Goal: Find specific page/section: Find specific page/section

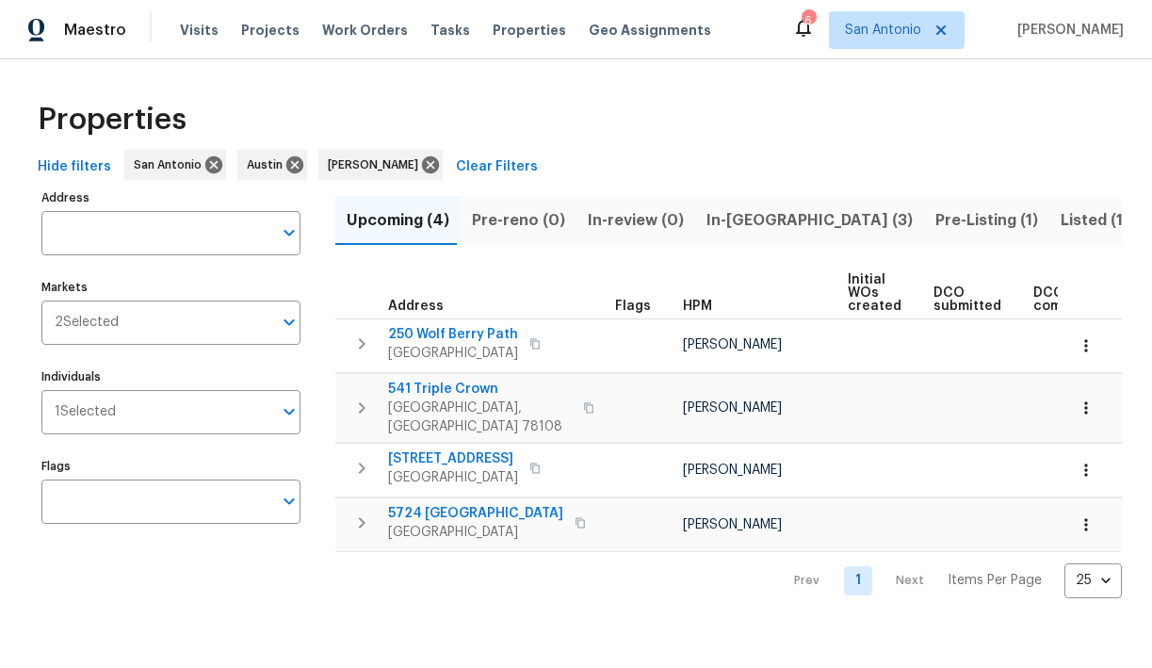
click at [1061, 214] on span "Listed (15)" at bounding box center [1099, 220] width 77 height 26
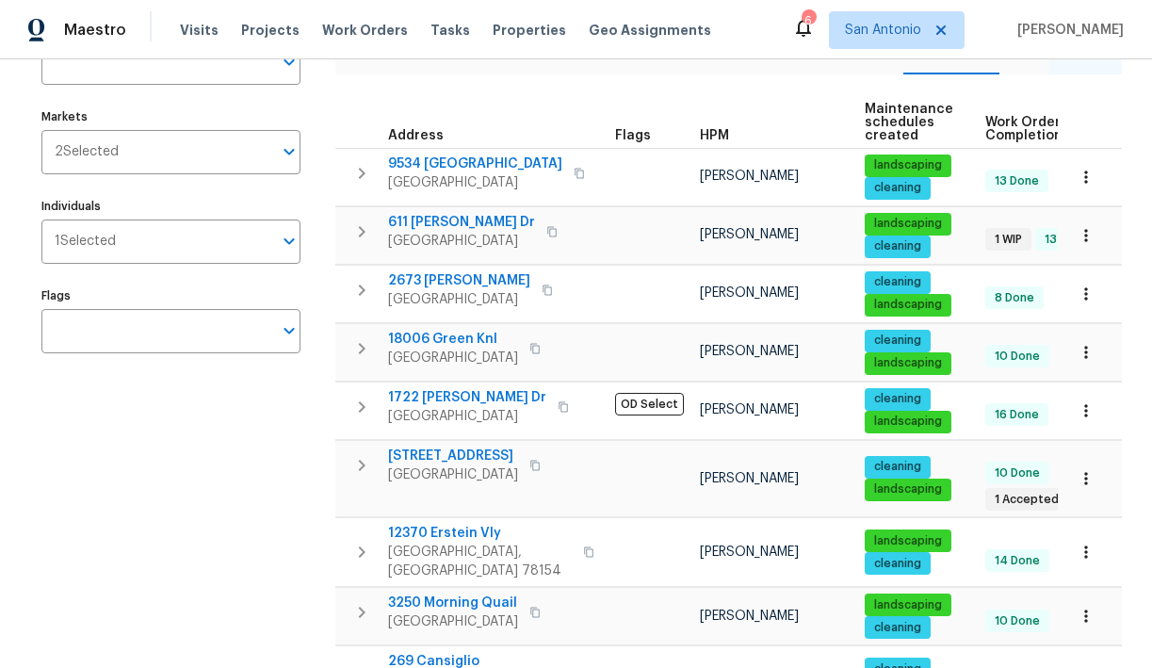
scroll to position [171, 0]
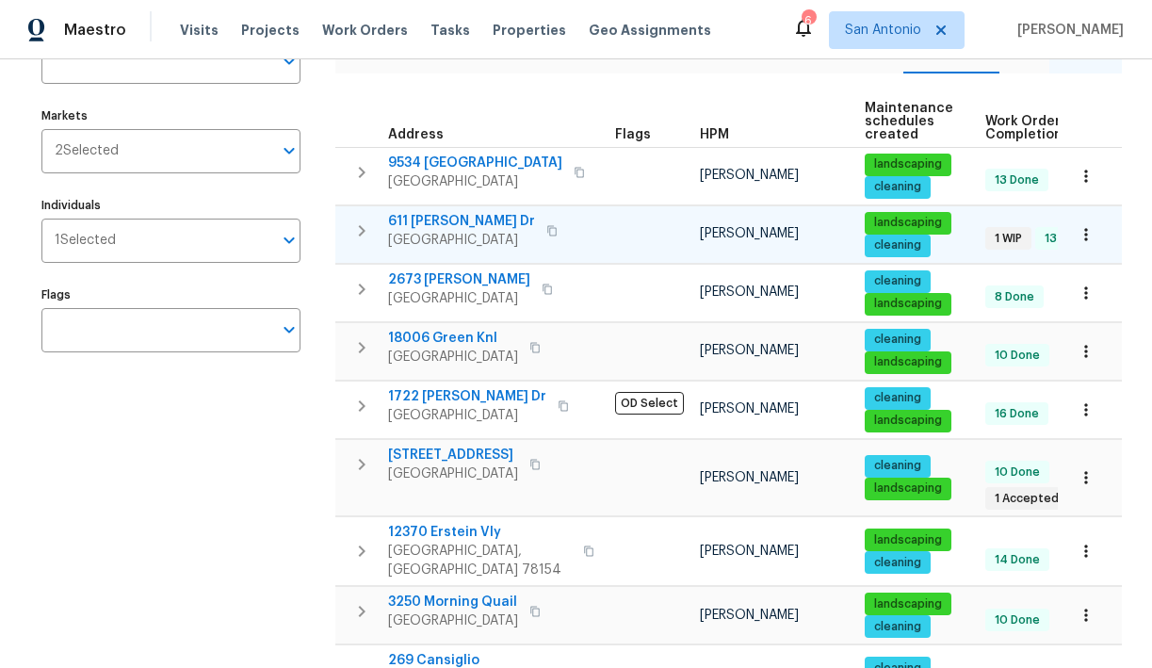
click at [446, 221] on span "611 [PERSON_NAME] Dr" at bounding box center [461, 221] width 147 height 19
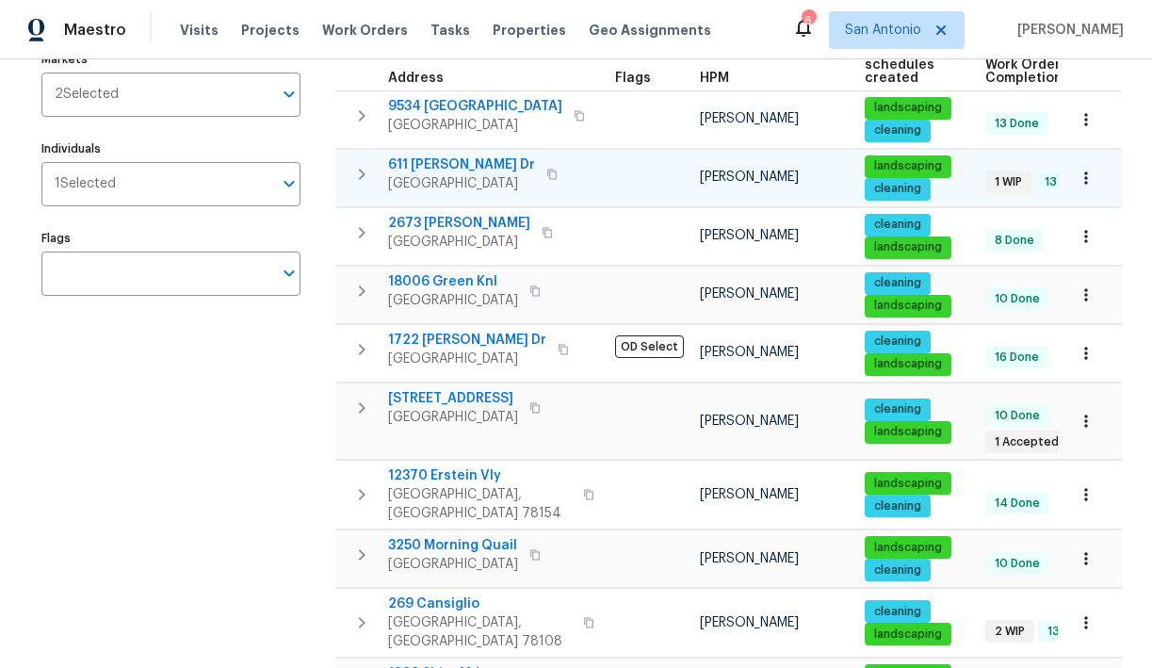
scroll to position [237, 0]
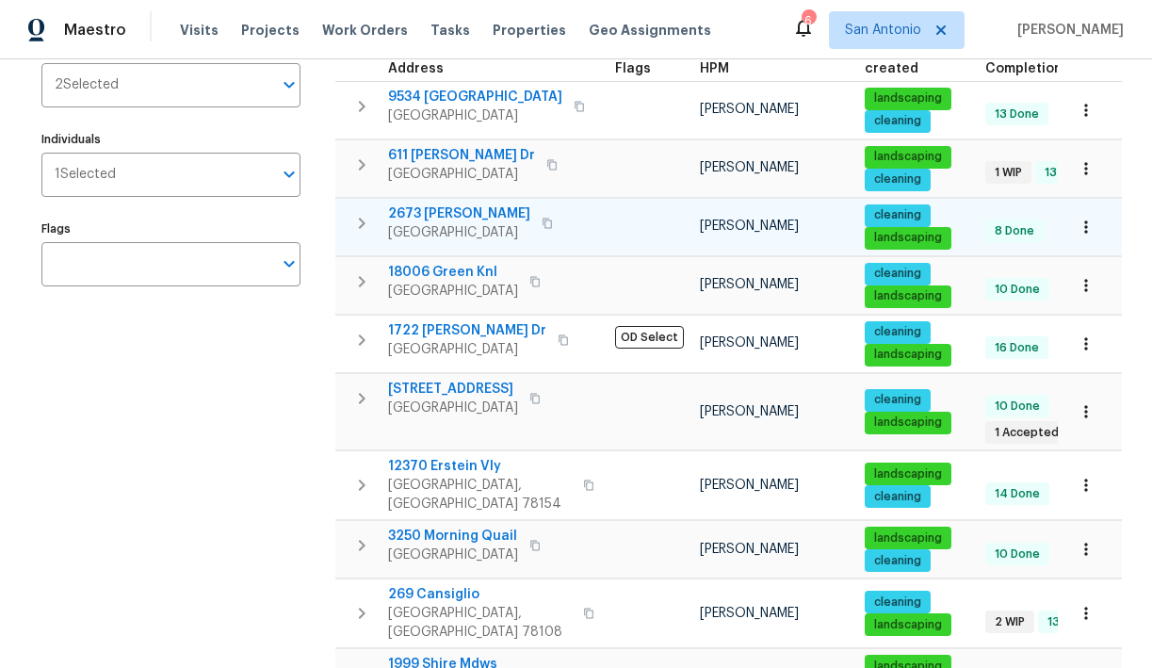
click at [446, 217] on span "2673 [PERSON_NAME]" at bounding box center [459, 213] width 142 height 19
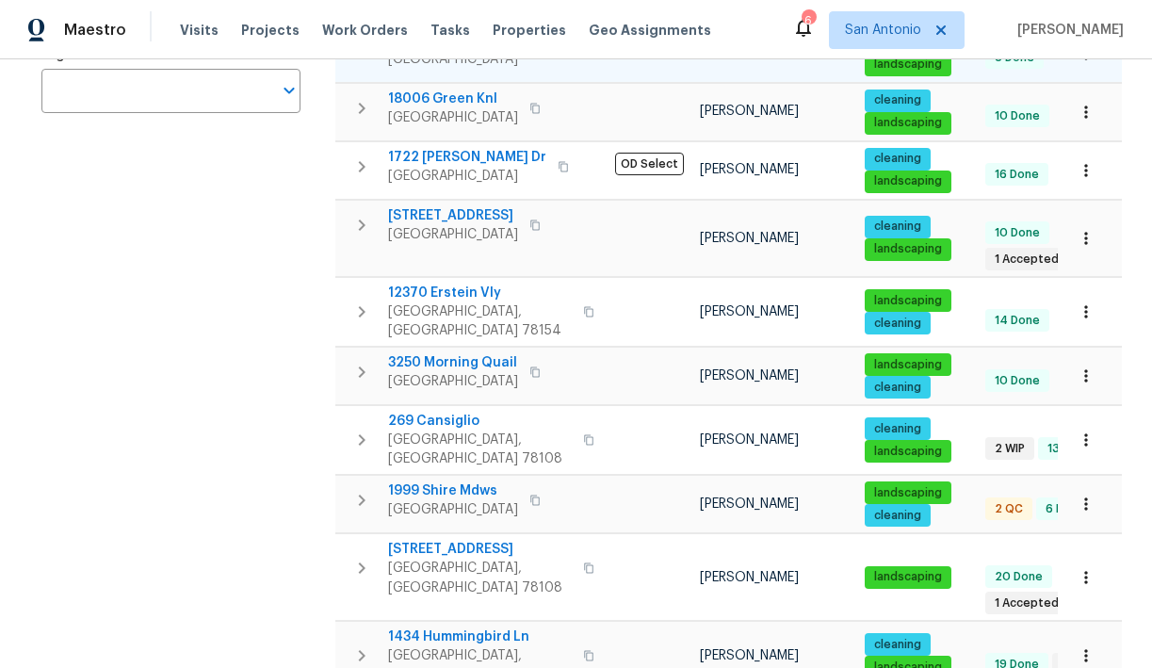
scroll to position [419, 0]
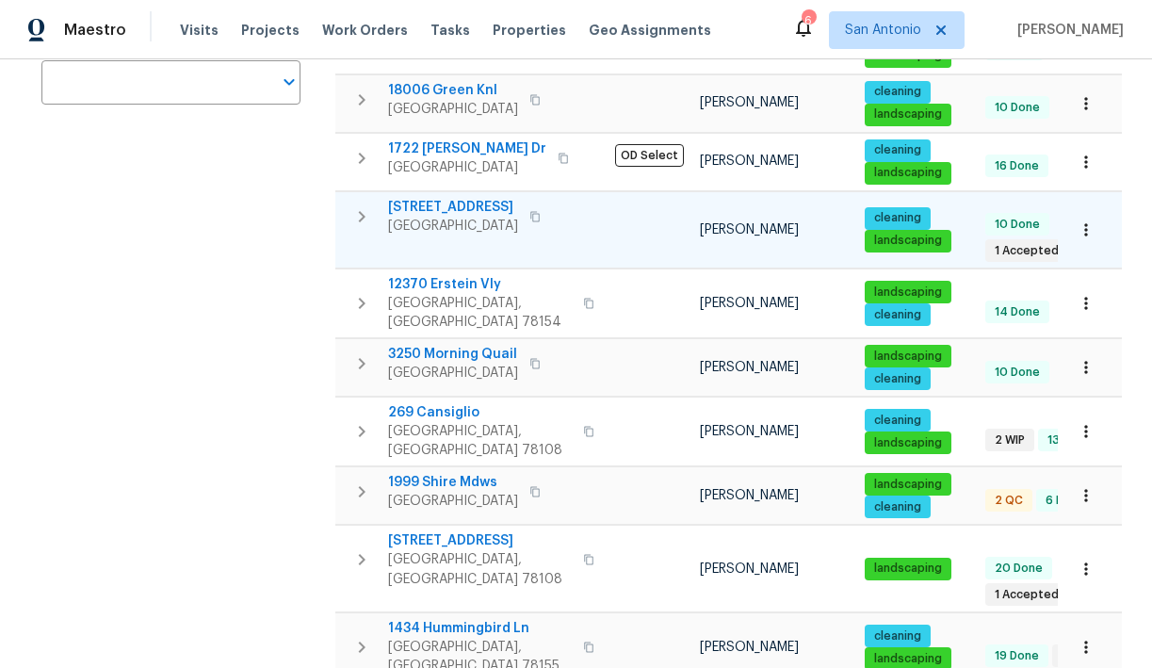
click at [450, 203] on span "[STREET_ADDRESS]" at bounding box center [453, 207] width 130 height 19
click at [450, 345] on span "3250 Morning Quail" at bounding box center [453, 354] width 130 height 19
click at [436, 473] on span "1999 Shire Mdws" at bounding box center [453, 482] width 130 height 19
